Goal: Use online tool/utility: Utilize a website feature to perform a specific function

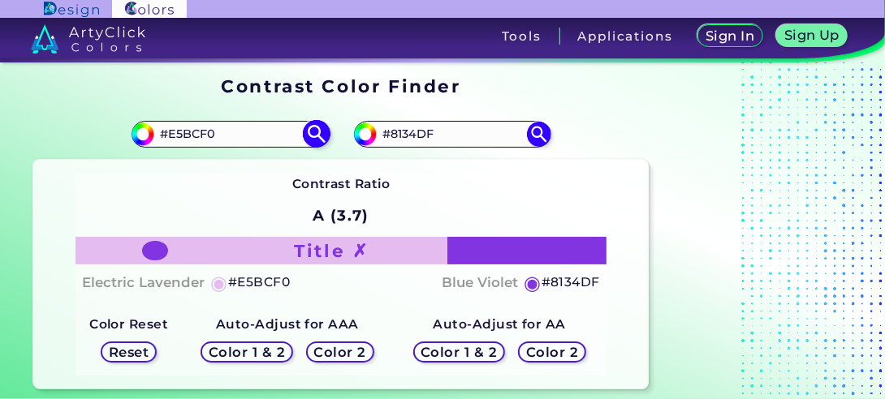
click at [235, 130] on input "#E5BCF0" at bounding box center [229, 134] width 151 height 22
paste input "#FF990"
click at [170, 131] on input "##FF9900" at bounding box center [229, 134] width 151 height 22
type input "#FF9900"
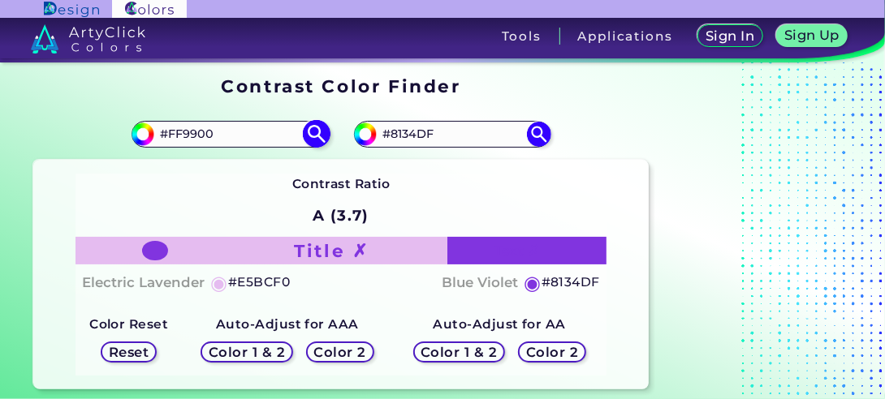
click at [325, 132] on img at bounding box center [316, 134] width 28 height 28
type input "#ff9900"
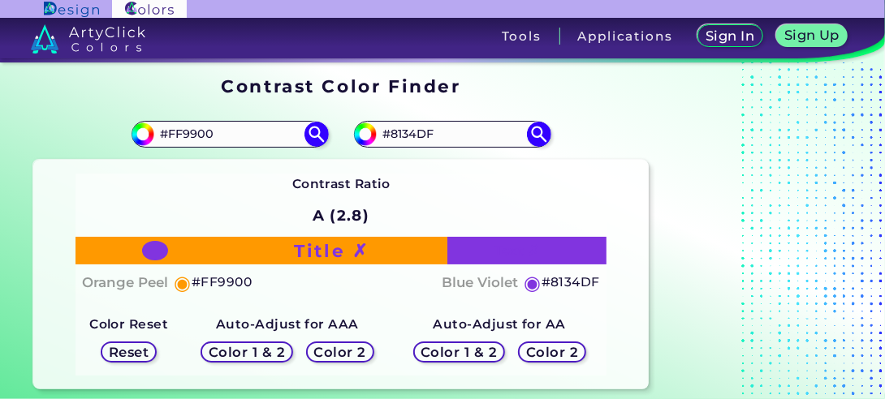
click at [329, 356] on h5 "Color 2" at bounding box center [340, 353] width 47 height 12
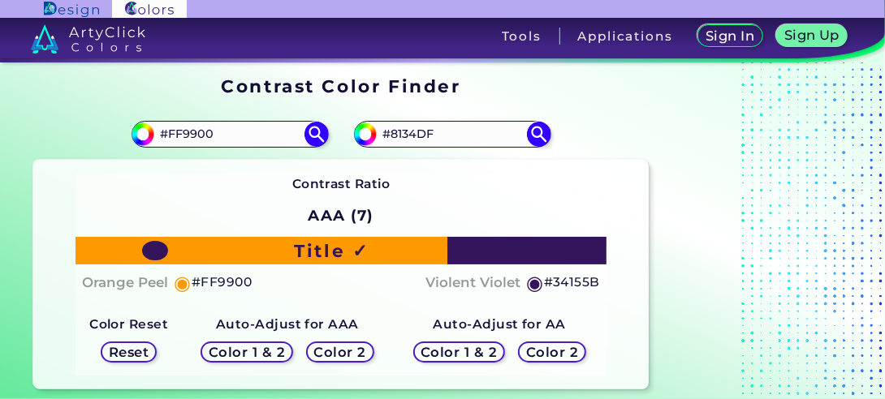
click at [555, 352] on h5 "Color 2" at bounding box center [551, 353] width 47 height 12
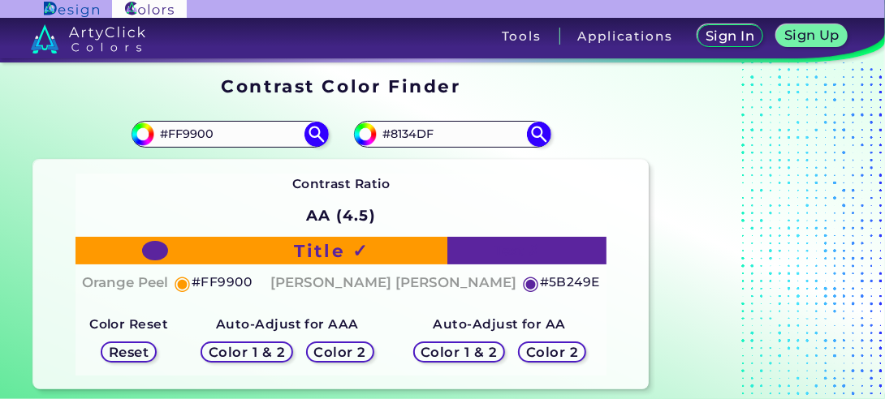
click at [495, 349] on div "Color 1 & 2" at bounding box center [458, 352] width 83 height 19
click at [338, 356] on h5 "Color 2" at bounding box center [340, 353] width 47 height 12
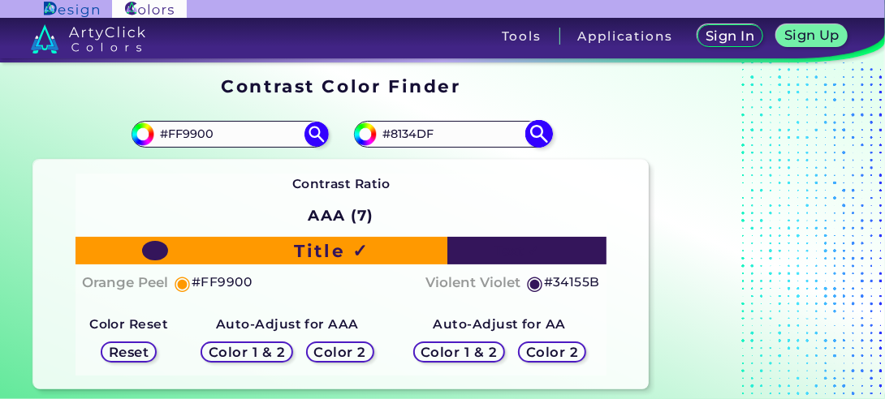
click at [407, 127] on input "#8134DF" at bounding box center [452, 134] width 151 height 22
click at [408, 129] on input "#8134DF" at bounding box center [452, 134] width 151 height 22
paste input "0087B7"
type input "#0087B7"
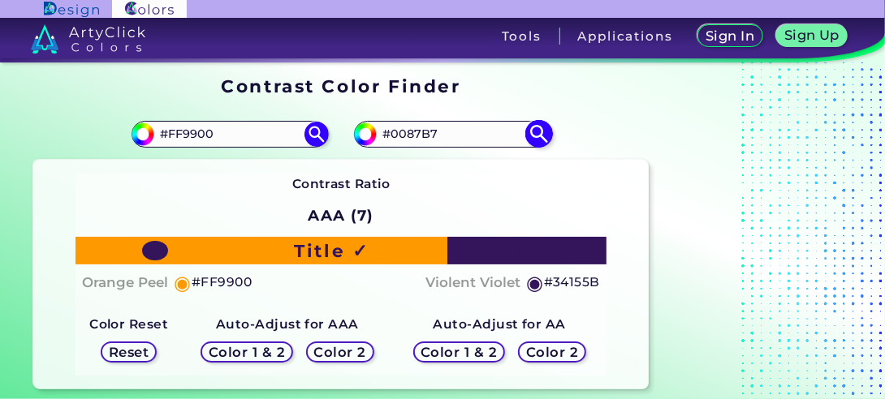
click at [543, 133] on img at bounding box center [538, 134] width 28 height 28
type input "#0087b7"
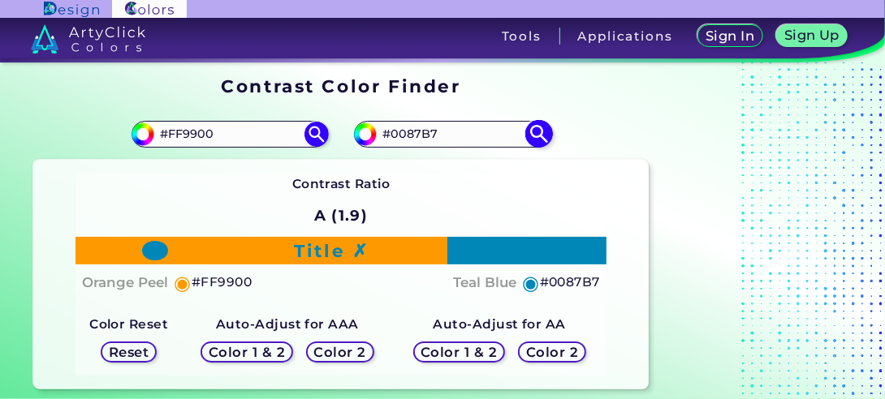
click at [432, 141] on input "#0087B7" at bounding box center [452, 134] width 151 height 22
click at [431, 141] on input "#0087B7" at bounding box center [452, 134] width 151 height 22
paste input "12739B"
type input "#12739B"
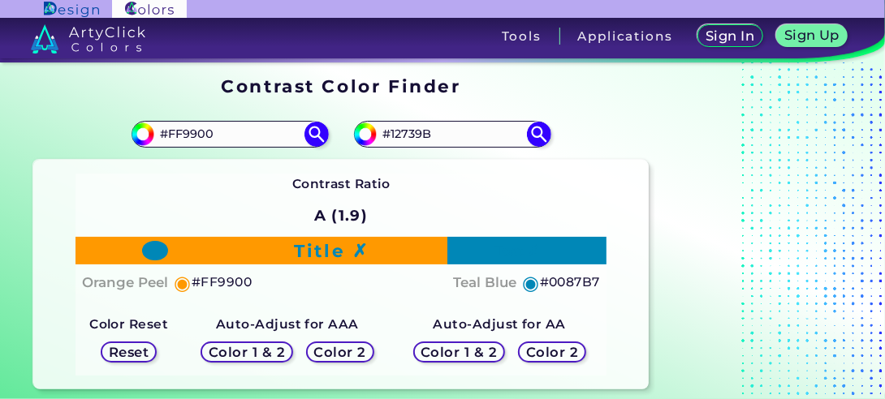
click at [618, 183] on div "Contrast Ratio A (1.9) Title ✗ Text ✗ Orange Peel ◉ #FF9900 Teal Blue ◉ #0087B7" at bounding box center [341, 274] width 616 height 229
click at [544, 135] on img at bounding box center [538, 134] width 28 height 28
type input "#12739b"
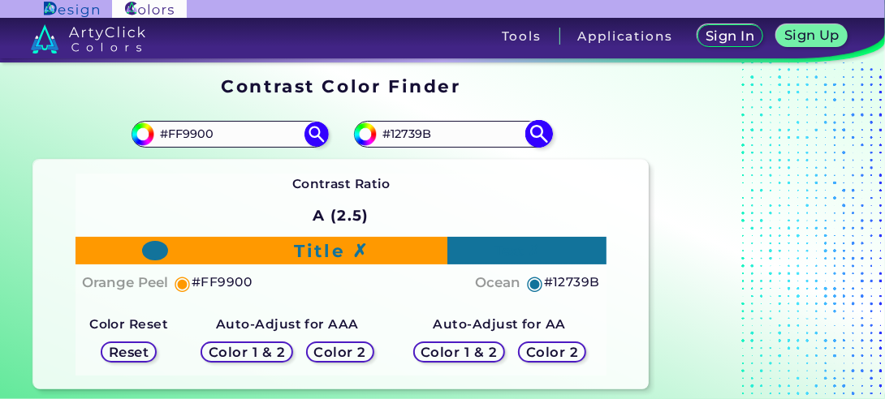
click at [429, 135] on input "#12739B" at bounding box center [452, 134] width 151 height 22
click at [197, 133] on input "#FF9900" at bounding box center [229, 134] width 151 height 22
click at [198, 134] on input "#FF9900" at bounding box center [229, 134] width 151 height 22
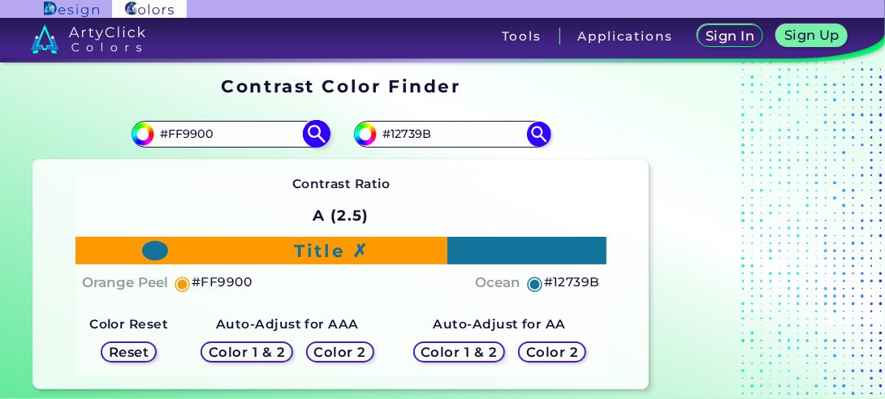
paste input "F5E6"
type input "#FFF5E6"
click at [334, 347] on h5 "Color 2" at bounding box center [340, 353] width 47 height 12
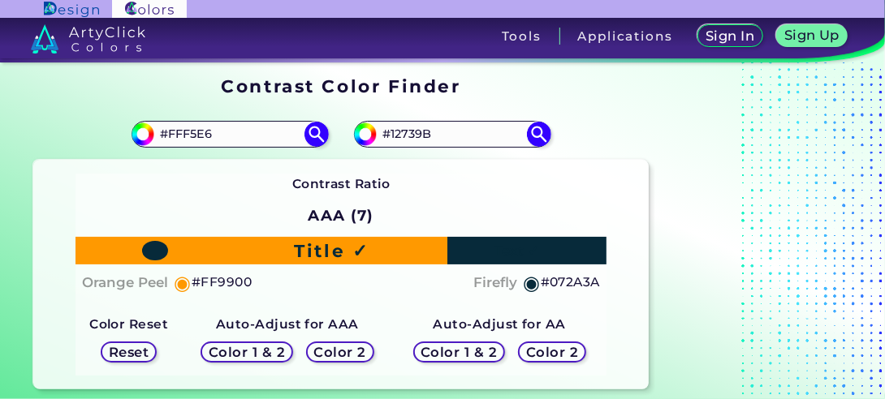
click at [563, 354] on h5 "Color 2" at bounding box center [552, 353] width 48 height 12
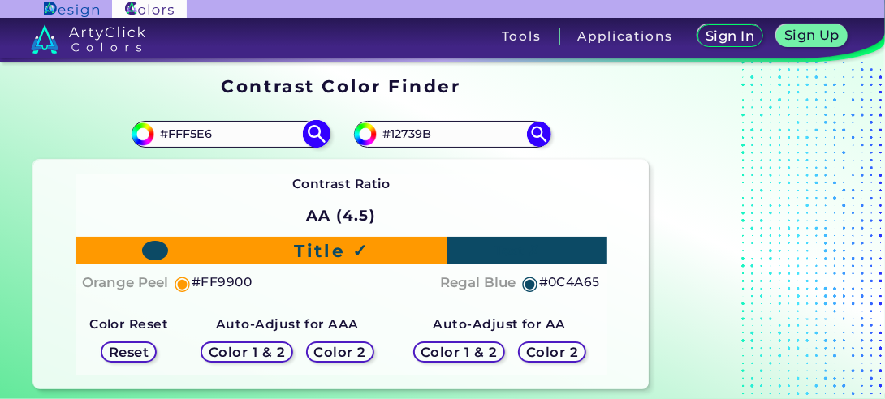
click at [212, 133] on input "#FFF5E6" at bounding box center [229, 134] width 151 height 22
click at [321, 133] on img at bounding box center [316, 134] width 28 height 28
type input "#fff5e6"
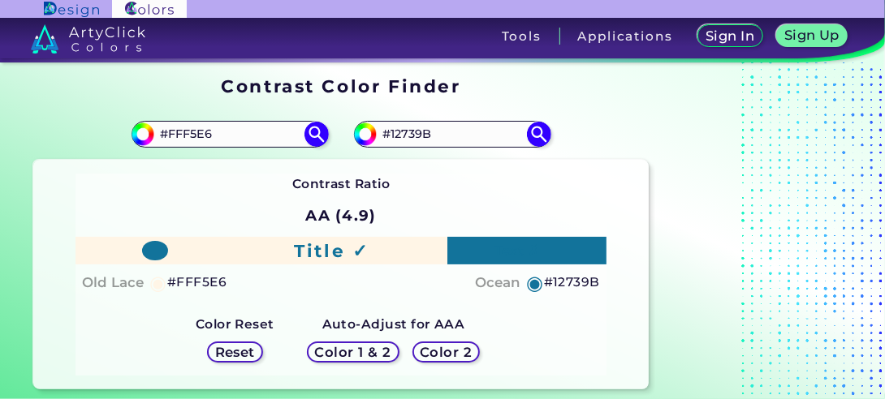
click at [232, 352] on h5 "Reset" at bounding box center [235, 353] width 37 height 12
click at [459, 358] on h5 "Color 2" at bounding box center [445, 353] width 47 height 12
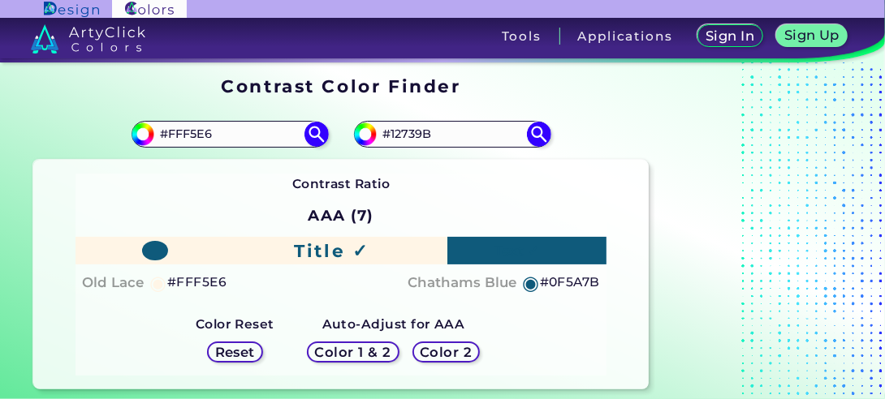
click at [454, 353] on h5 "Color 2" at bounding box center [445, 353] width 47 height 12
click at [318, 138] on img at bounding box center [316, 134] width 28 height 28
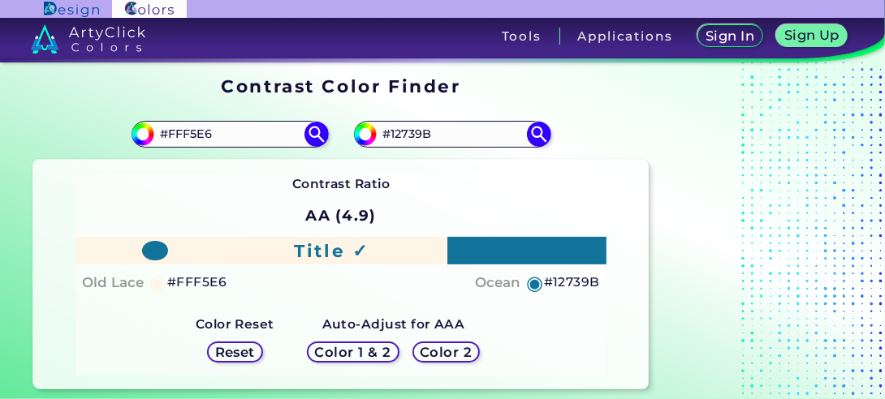
click at [565, 288] on h5 "#12739B" at bounding box center [572, 282] width 56 height 21
click at [680, 244] on ins at bounding box center [756, 233] width 203 height 325
click at [244, 347] on h5 "Reset" at bounding box center [235, 353] width 37 height 12
click at [78, 11] on img at bounding box center [71, 9] width 54 height 15
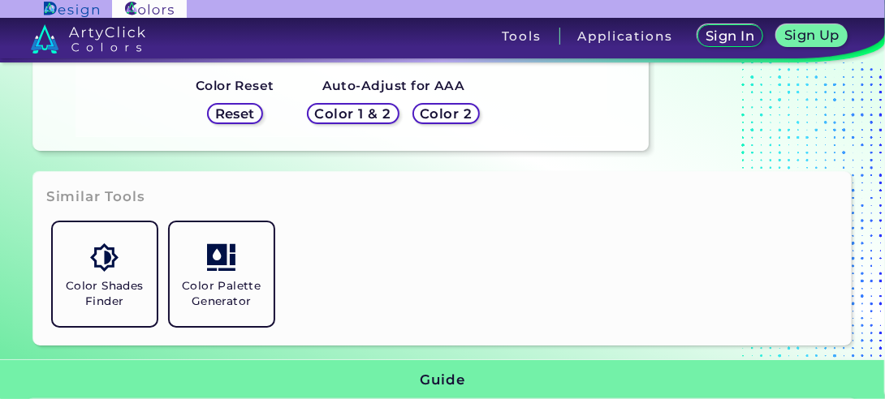
scroll to position [244, 0]
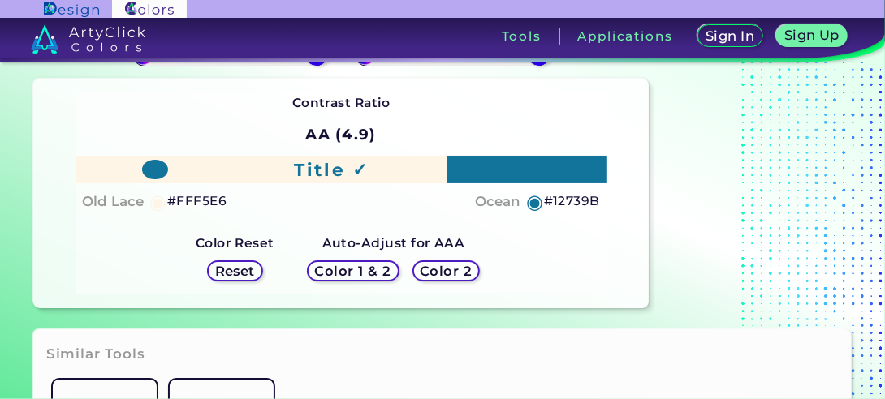
scroll to position [162, 0]
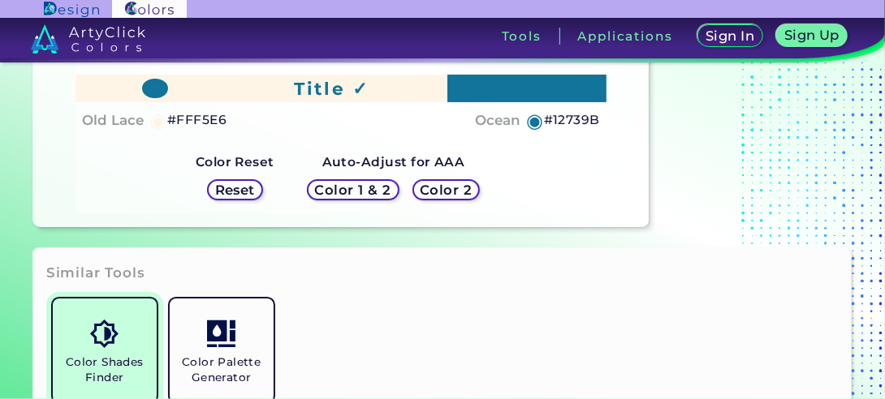
click at [130, 343] on link "Color Shades Finder" at bounding box center [104, 350] width 117 height 117
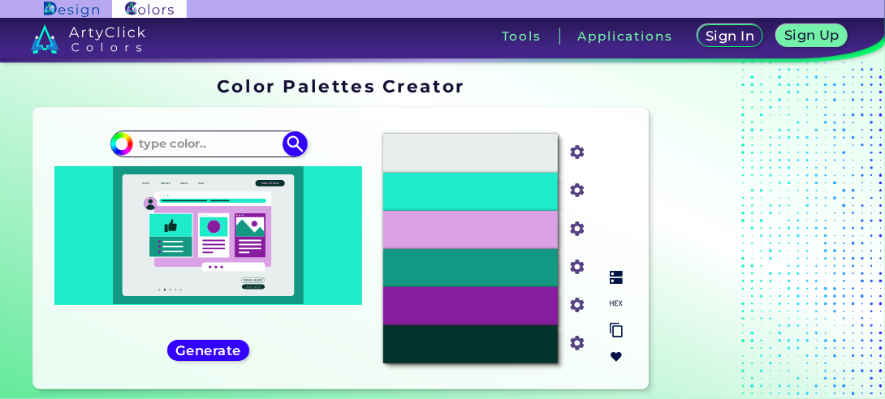
click at [581, 265] on input "#139983" at bounding box center [574, 265] width 20 height 20
click at [695, 300] on ins at bounding box center [756, 237] width 203 height 332
